Goal: Task Accomplishment & Management: Manage account settings

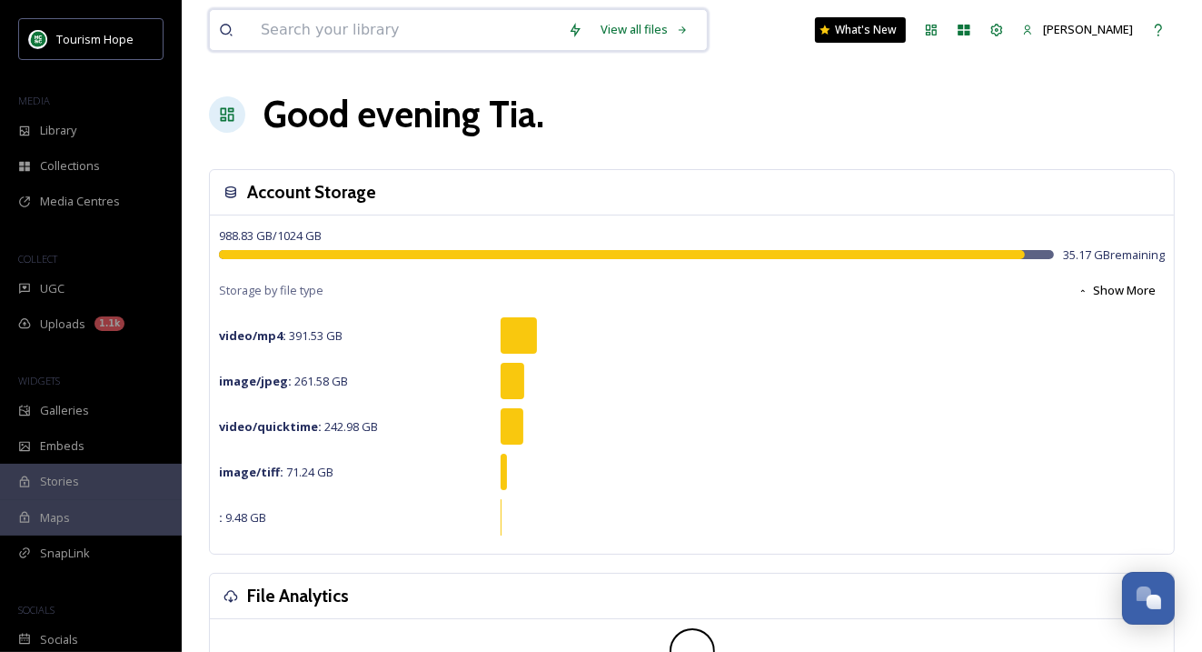
click at [304, 31] on input at bounding box center [405, 30] width 307 height 40
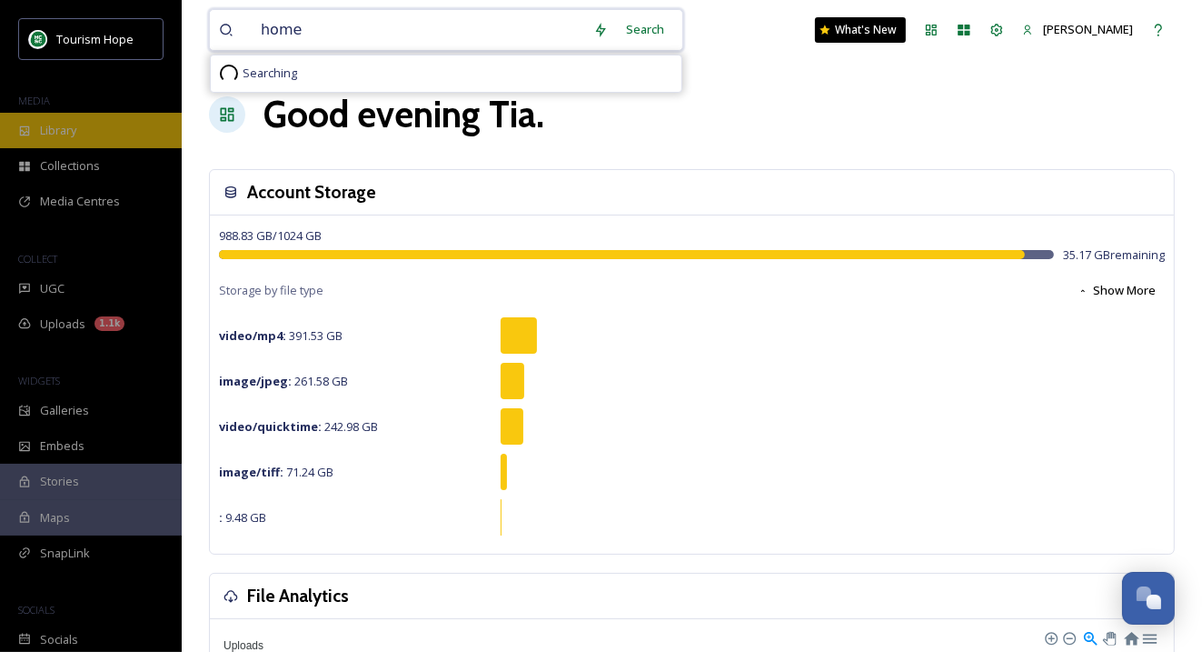
type input "home"
click at [125, 137] on div "Library" at bounding box center [91, 130] width 182 height 35
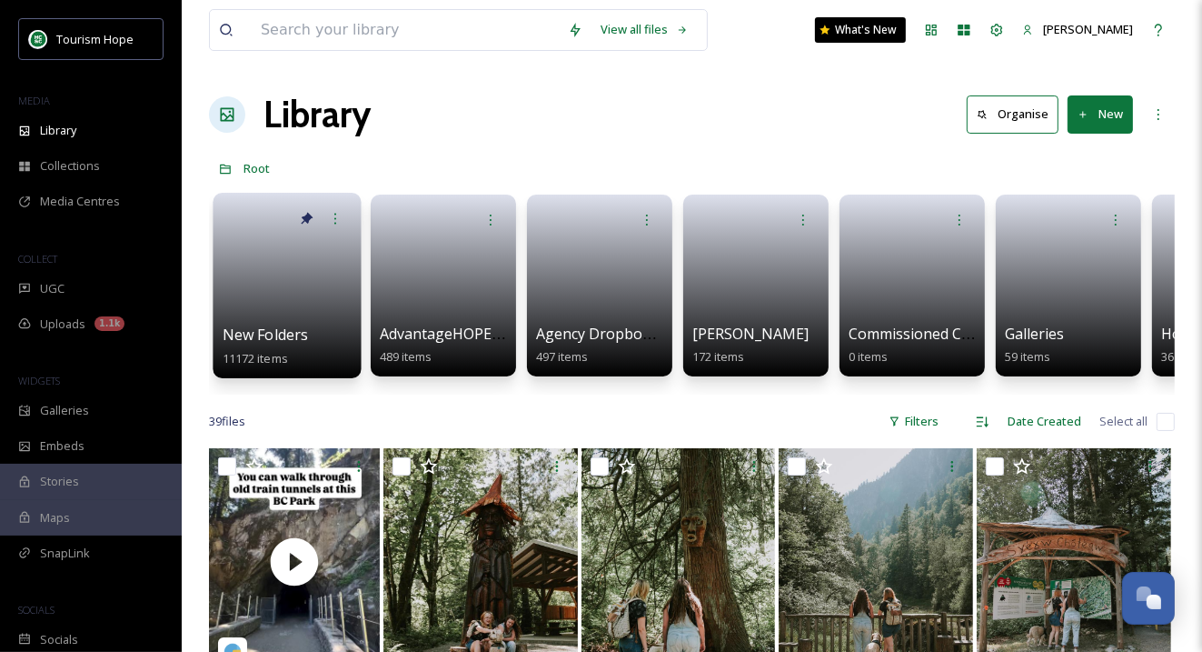
click at [295, 298] on link at bounding box center [288, 279] width 130 height 88
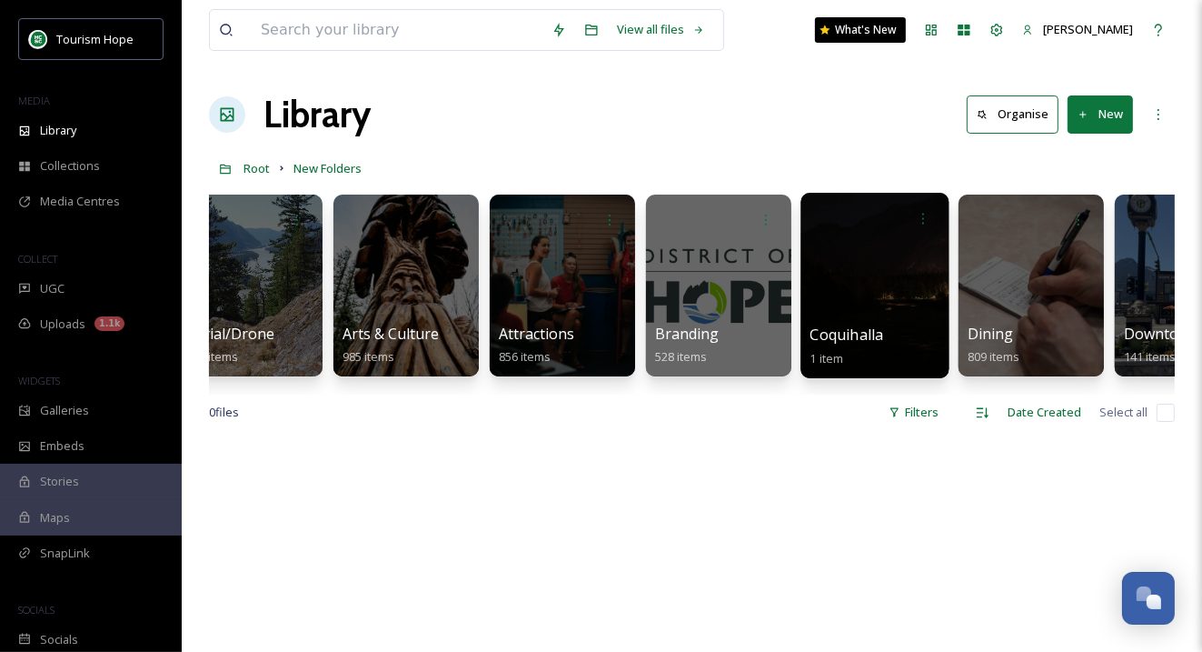
scroll to position [0, 199]
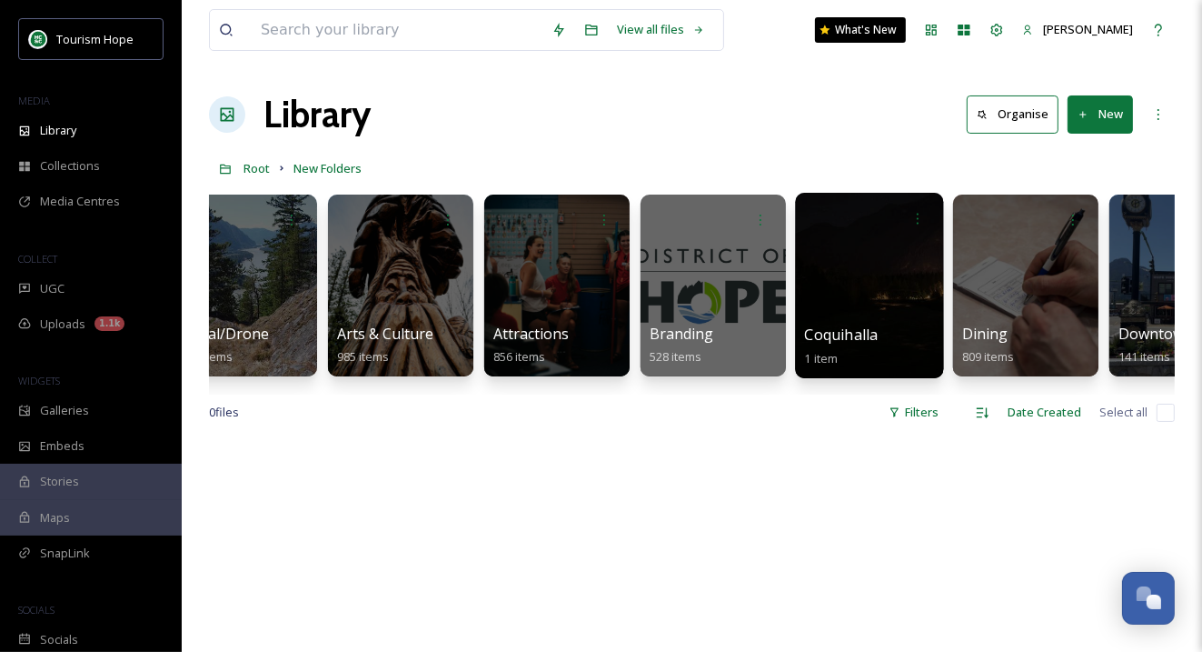
click at [1009, 276] on div at bounding box center [1025, 286] width 145 height 182
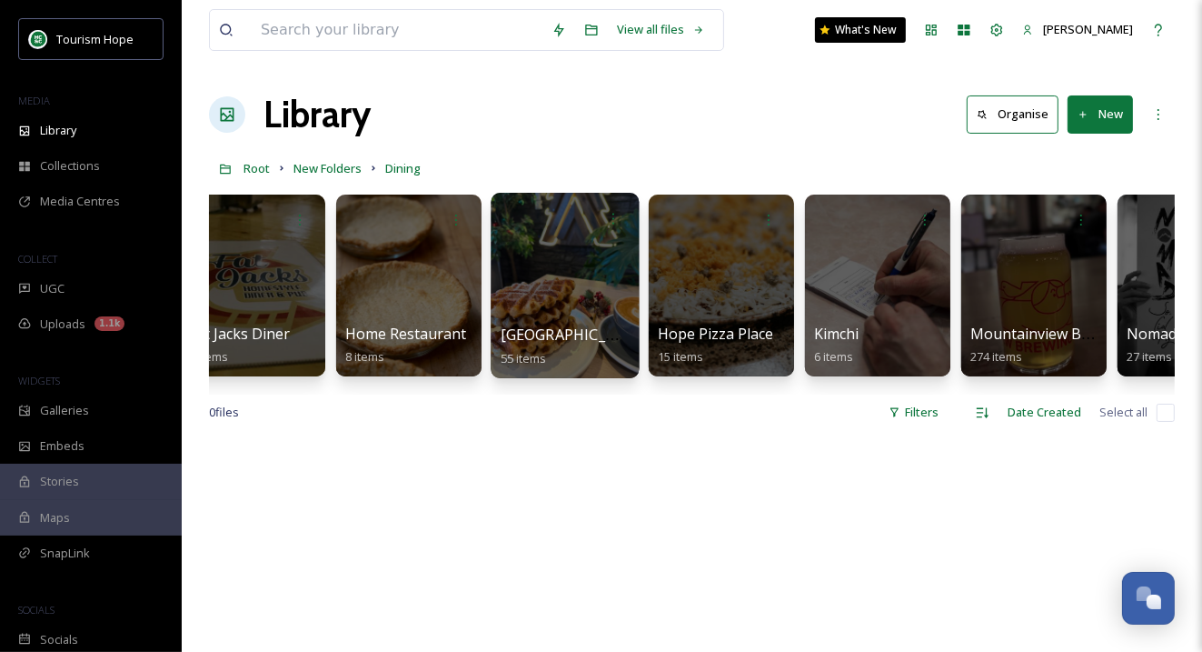
scroll to position [0, 344]
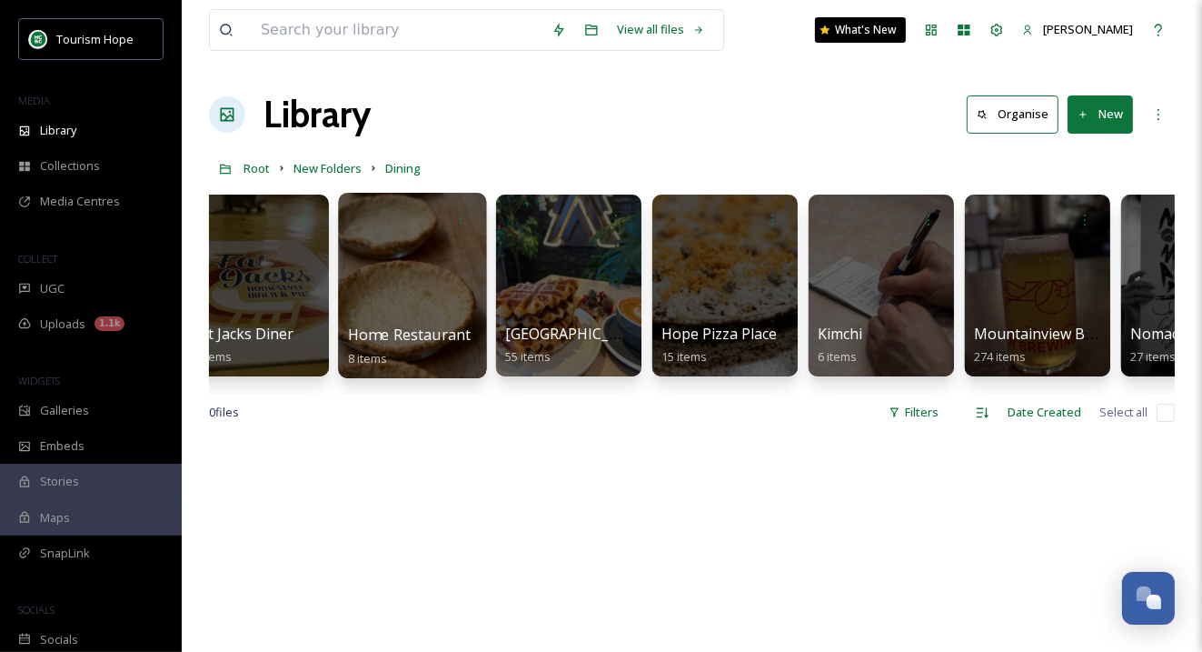
click at [369, 245] on div at bounding box center [412, 285] width 148 height 185
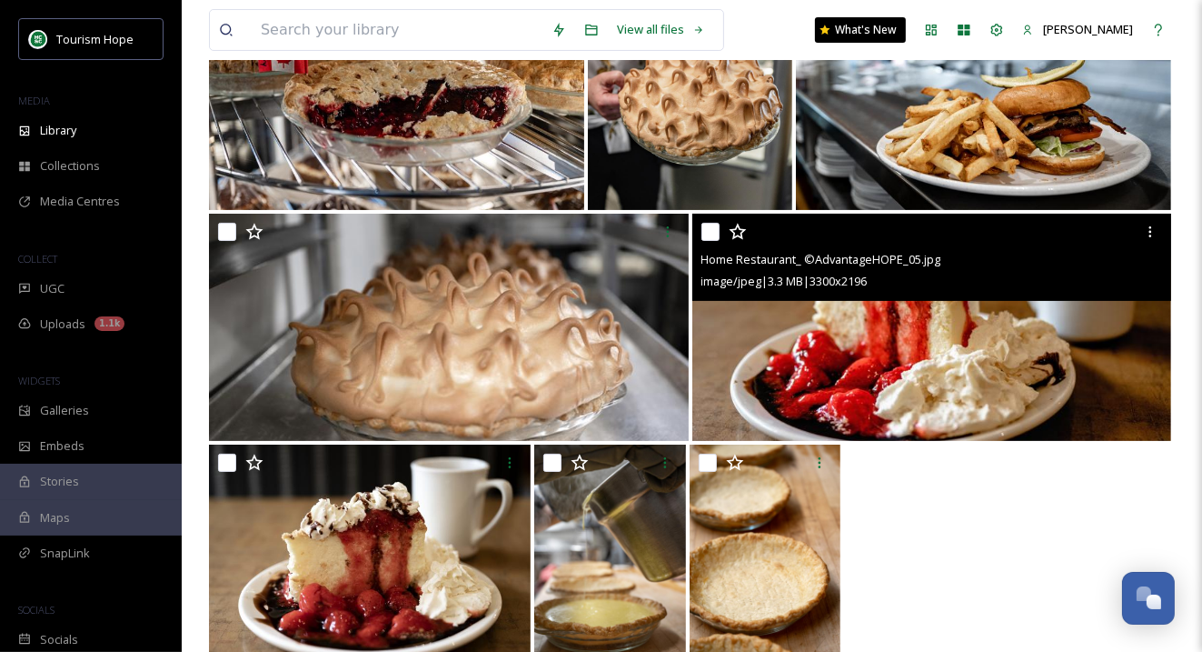
scroll to position [299, 0]
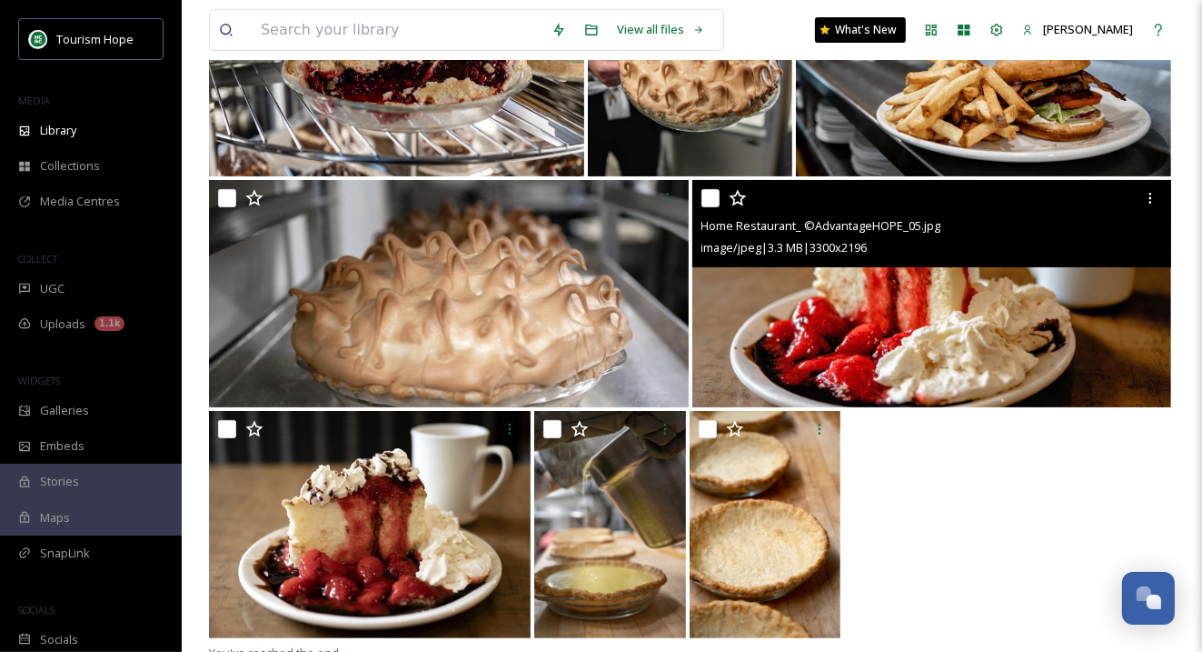
click at [812, 364] on img at bounding box center [933, 293] width 480 height 227
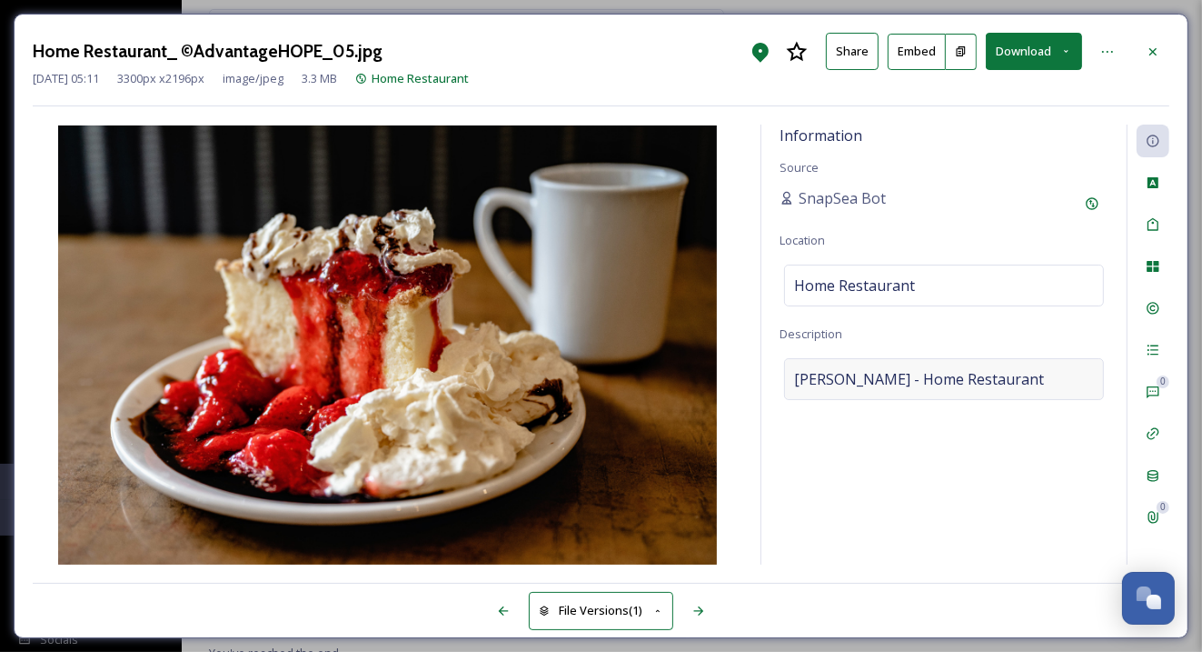
click at [812, 380] on span "[PERSON_NAME] - Home Restaurant" at bounding box center [919, 379] width 250 height 22
drag, startPoint x: 789, startPoint y: 377, endPoint x: 876, endPoint y: 377, distance: 87.3
click at [876, 377] on textarea "[PERSON_NAME] - Home Restaurant" at bounding box center [944, 433] width 329 height 151
click at [1160, 45] on icon at bounding box center [1153, 52] width 15 height 15
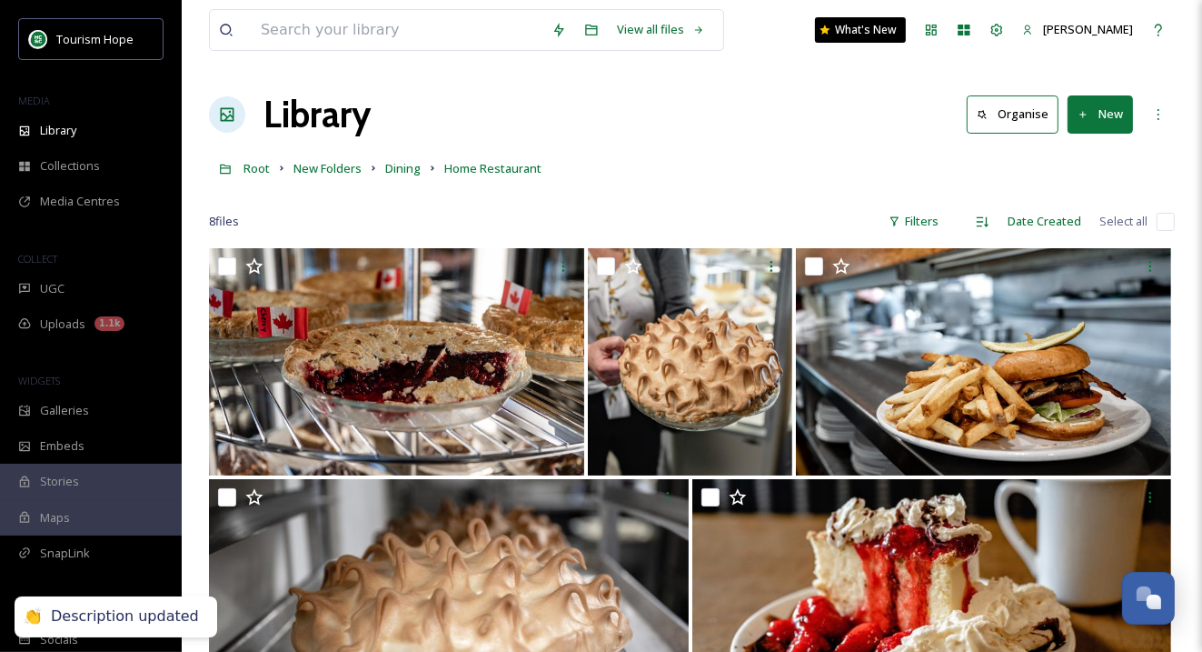
click at [1176, 219] on div "View all files What's New [PERSON_NAME] Library Organise New Root New Folders D…" at bounding box center [692, 481] width 1021 height 963
click at [1172, 220] on input "checkbox" at bounding box center [1166, 222] width 18 height 18
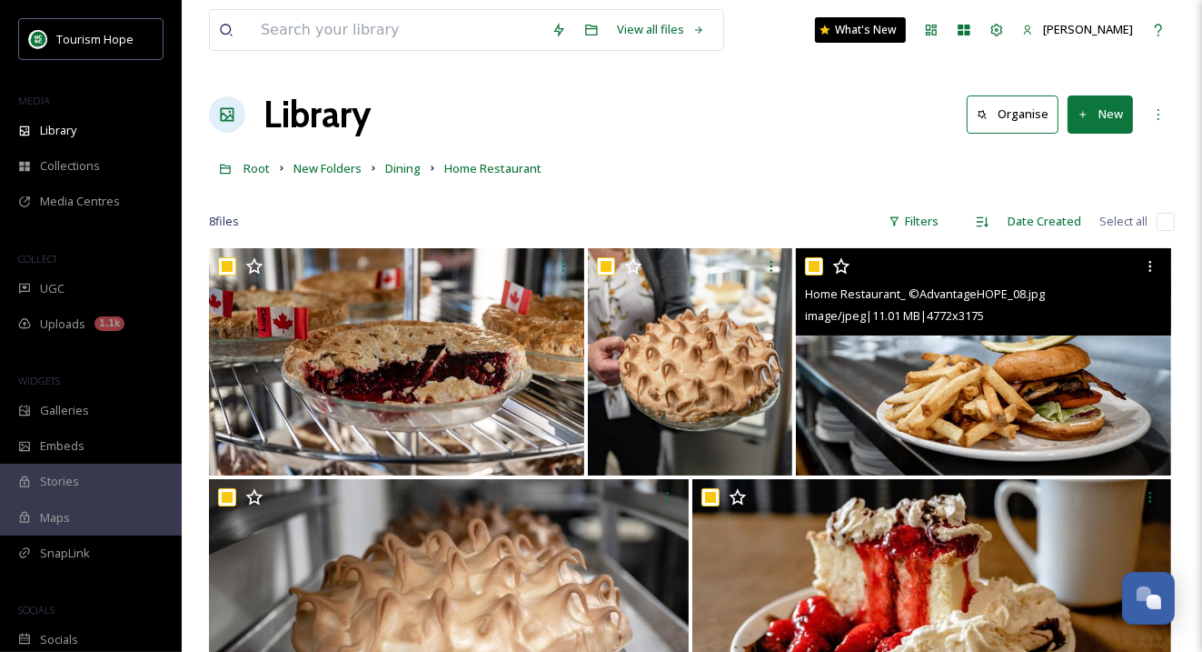
checkbox input "true"
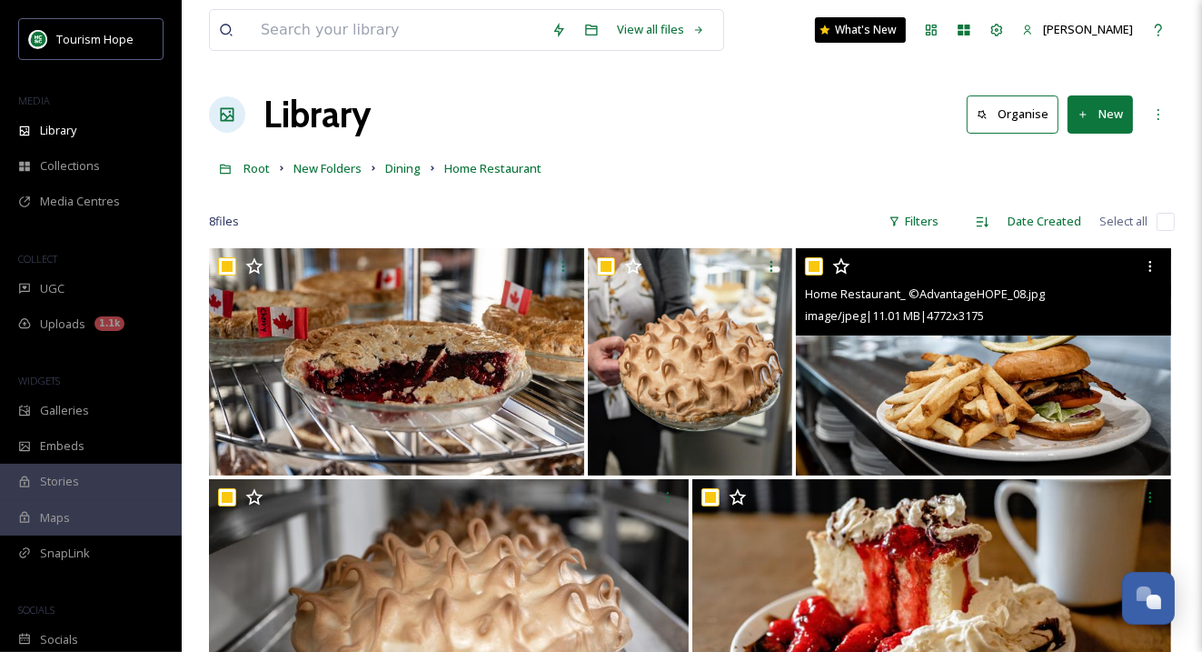
checkbox input "true"
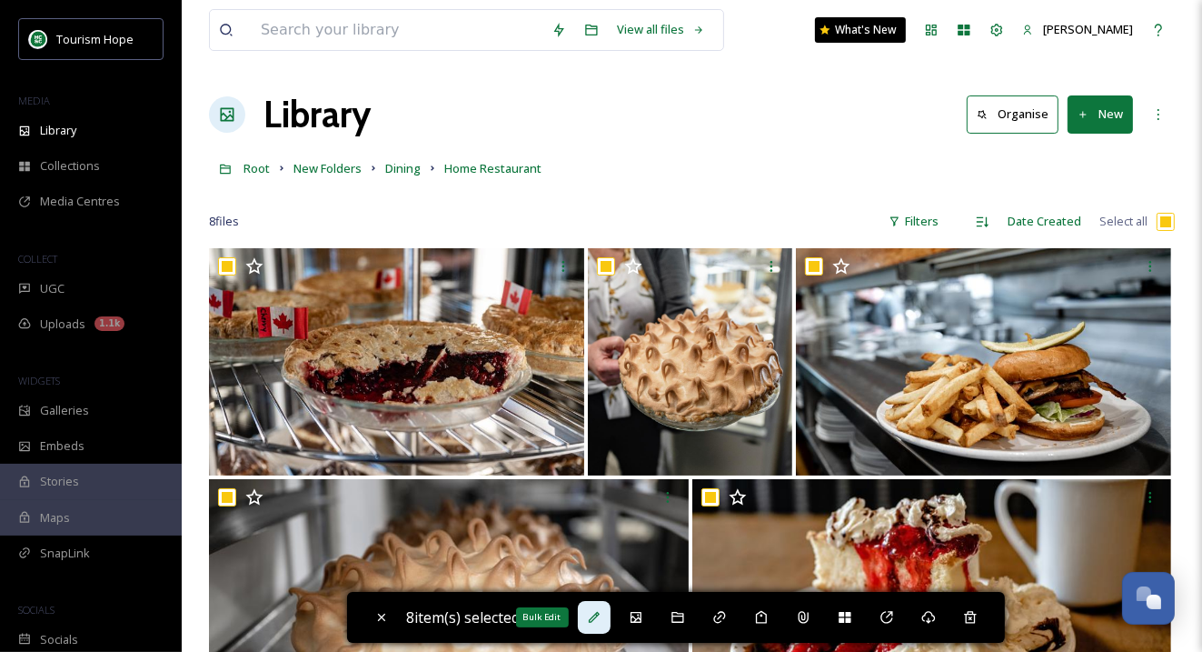
click at [599, 617] on icon at bounding box center [594, 617] width 15 height 15
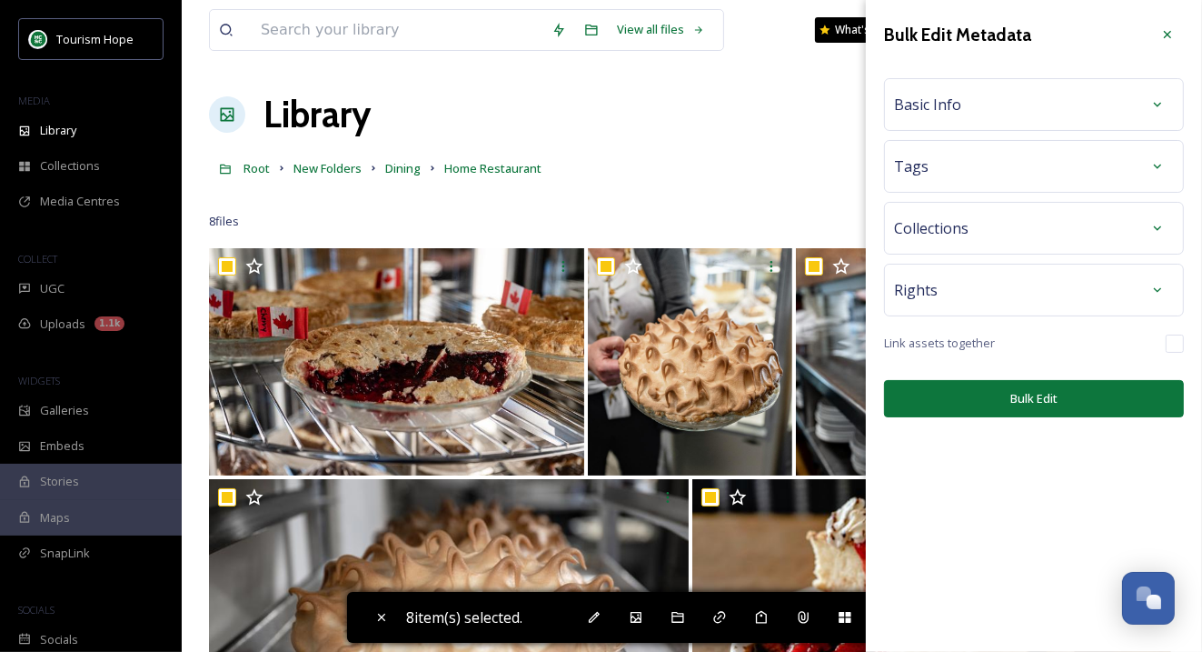
click at [1049, 101] on div "Basic Info" at bounding box center [1034, 104] width 280 height 33
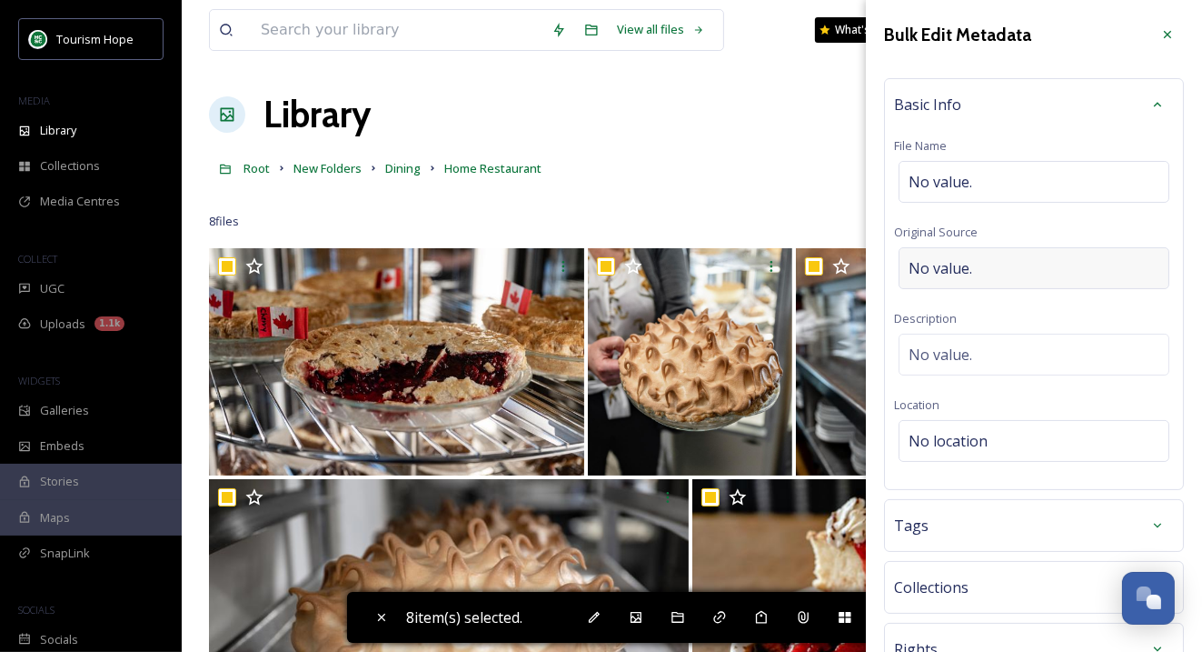
click at [997, 263] on div "No value." at bounding box center [1034, 268] width 271 height 42
type input "v"
type input "[PERSON_NAME]"
click at [1034, 303] on div "Basic Info File Name No value. Original Source [PERSON_NAME] Description No val…" at bounding box center [1034, 281] width 300 height 407
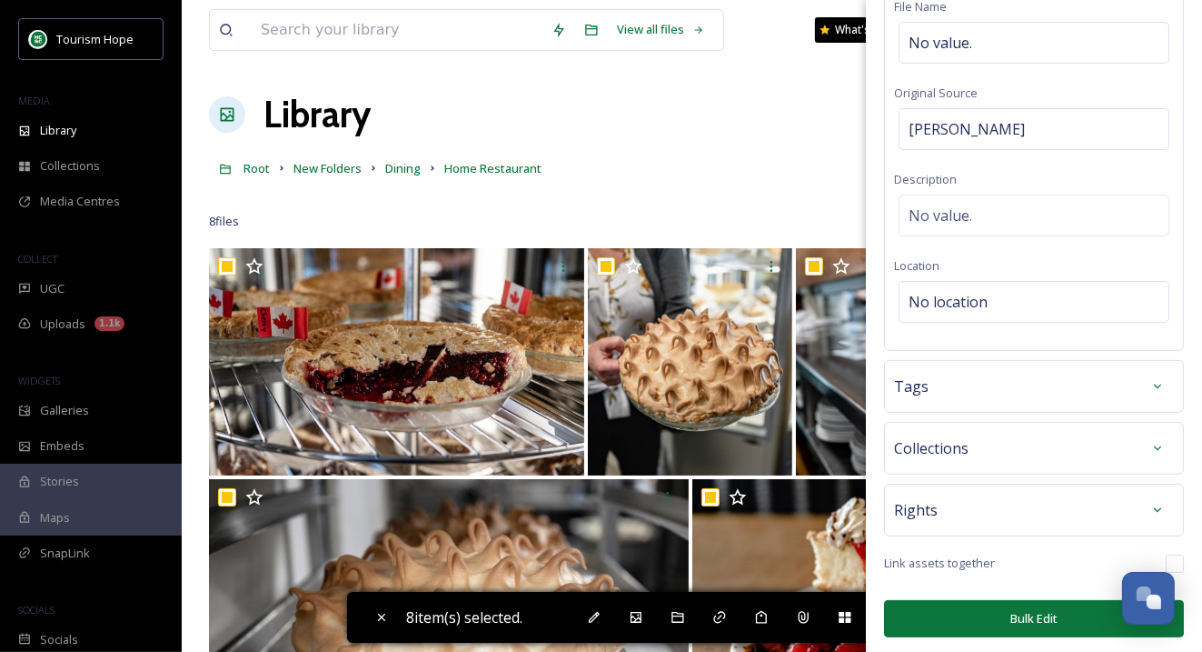
click at [1016, 620] on button "Bulk Edit" at bounding box center [1034, 618] width 300 height 37
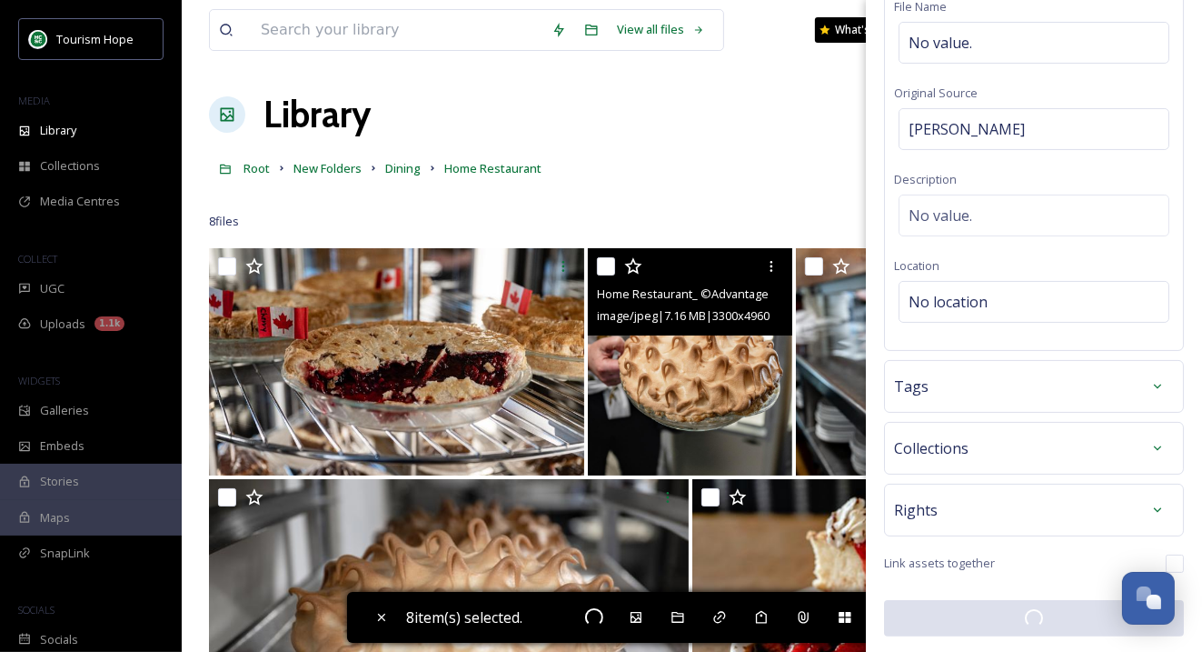
checkbox input "false"
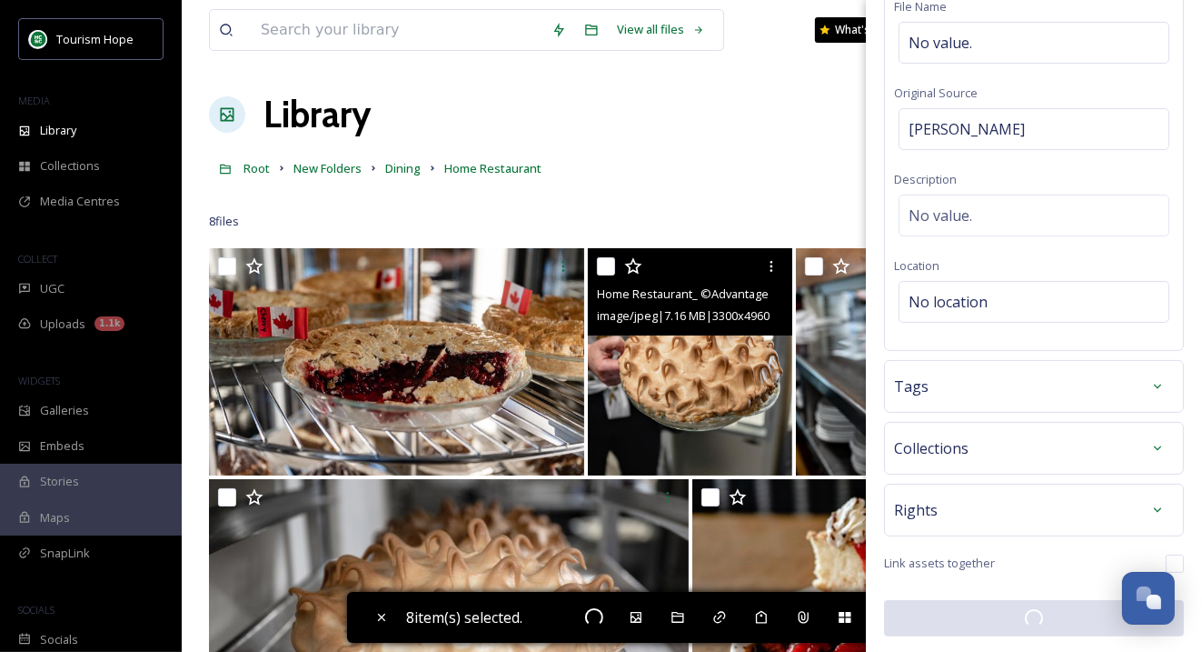
checkbox input "false"
